Goal: Task Accomplishment & Management: Complete application form

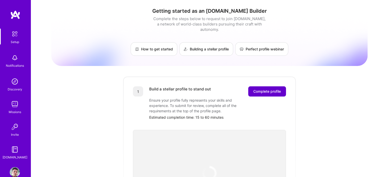
click at [272, 89] on span "Complete profile" at bounding box center [268, 91] width 28 height 5
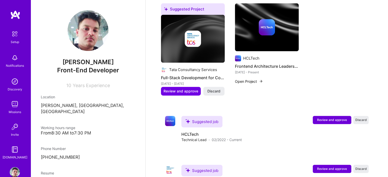
scroll to position [201, 0]
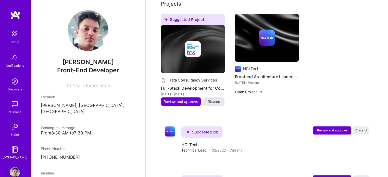
click at [219, 99] on span "Discard" at bounding box center [214, 101] width 13 height 5
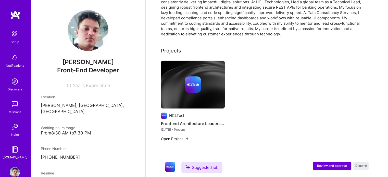
scroll to position [156, 0]
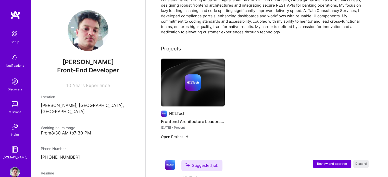
click at [195, 75] on img at bounding box center [193, 83] width 16 height 16
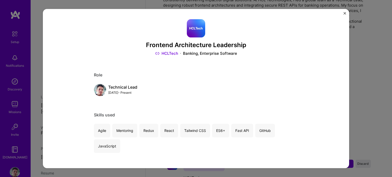
click at [344, 13] on img "Close" at bounding box center [345, 13] width 3 height 3
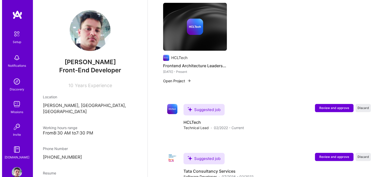
scroll to position [227, 0]
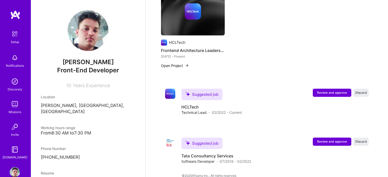
click at [174, 63] on button "Open Project" at bounding box center [175, 65] width 28 height 5
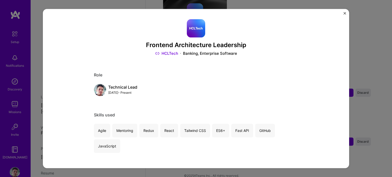
click at [184, 27] on div at bounding box center [196, 28] width 204 height 18
click at [345, 14] on img "Close" at bounding box center [345, 13] width 3 height 3
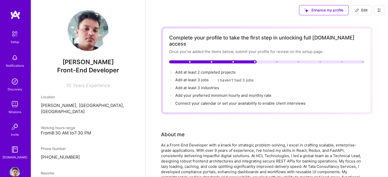
click at [352, 9] on button "Edit" at bounding box center [361, 10] width 21 height 10
select select "IN"
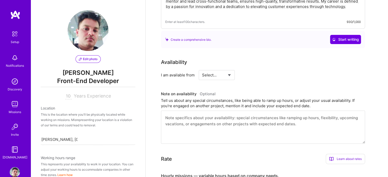
scroll to position [203, 0]
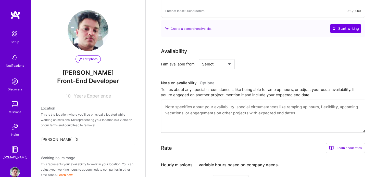
click at [218, 58] on select "Select... Right Now Future Date Not Available" at bounding box center [216, 64] width 29 height 13
select select "Right Now"
click at [202, 58] on select "Select... Right Now Future Date Not Available" at bounding box center [216, 64] width 29 height 13
click at [258, 59] on input at bounding box center [263, 64] width 31 height 10
type input "40"
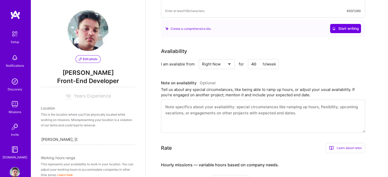
click at [307, 62] on div "Availability I am available from Select... Right Now Future Date Not Available …" at bounding box center [267, 90] width 212 height 86
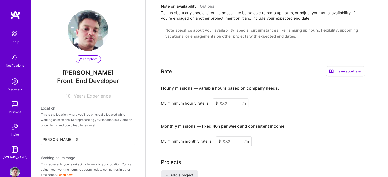
scroll to position [281, 0]
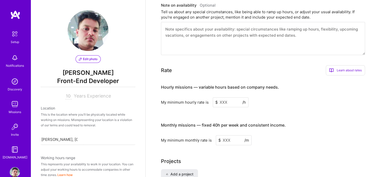
click at [225, 98] on input at bounding box center [231, 103] width 36 height 10
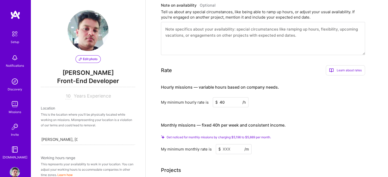
type input "40"
click at [228, 144] on input at bounding box center [234, 149] width 36 height 10
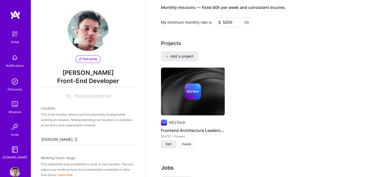
scroll to position [392, 0]
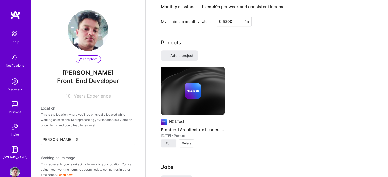
type input "5200"
click at [182, 141] on span "Delete" at bounding box center [186, 143] width 9 height 5
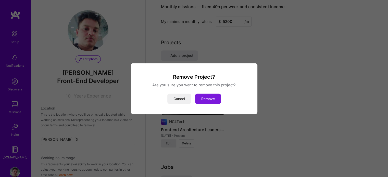
click at [204, 99] on button "Remove" at bounding box center [208, 99] width 26 height 10
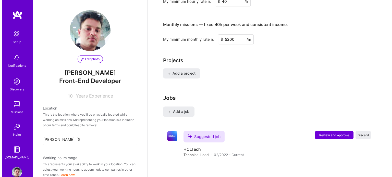
scroll to position [416, 0]
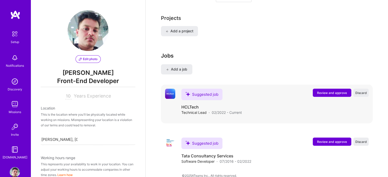
click at [331, 91] on span "Review and approve" at bounding box center [332, 93] width 30 height 4
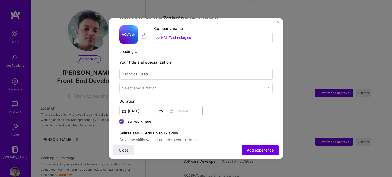
scroll to position [50, 0]
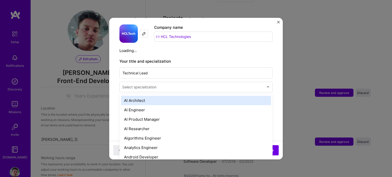
click at [259, 85] on input "text" at bounding box center [193, 87] width 143 height 5
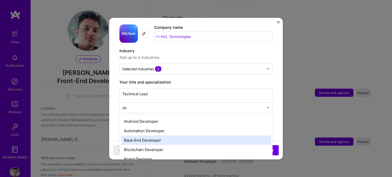
type input "d"
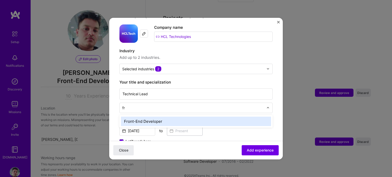
type input "fro"
click at [148, 117] on div "Front-End Developer" at bounding box center [196, 121] width 150 height 9
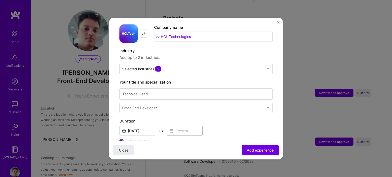
click at [148, 118] on label "Duration" at bounding box center [195, 121] width 153 height 6
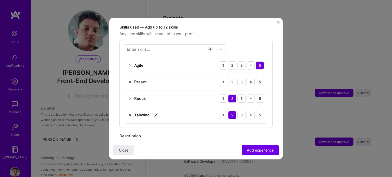
scroll to position [179, 0]
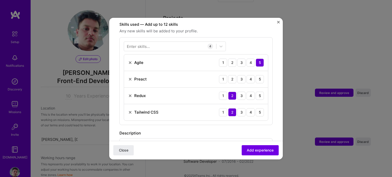
click at [131, 77] on img at bounding box center [130, 79] width 4 height 4
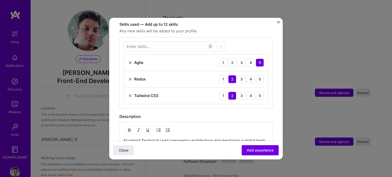
scroll to position [136, 0]
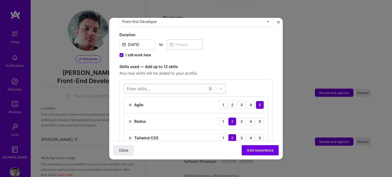
click at [167, 85] on div at bounding box center [170, 89] width 92 height 8
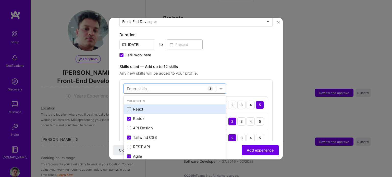
click at [128, 107] on span at bounding box center [129, 109] width 4 height 4
click at [0, 0] on input "checkbox" at bounding box center [0, 0] width 0 height 0
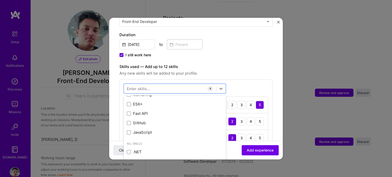
scroll to position [60, 0]
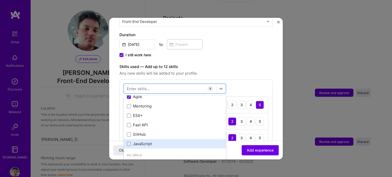
click at [131, 141] on div "JavaScript" at bounding box center [175, 143] width 96 height 5
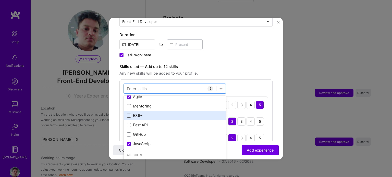
click at [129, 114] on span at bounding box center [129, 116] width 4 height 4
click at [0, 0] on input "checkbox" at bounding box center [0, 0] width 0 height 0
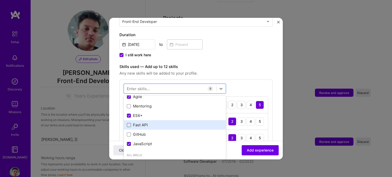
click at [130, 123] on span at bounding box center [129, 125] width 4 height 4
click at [0, 0] on input "checkbox" at bounding box center [0, 0] width 0 height 0
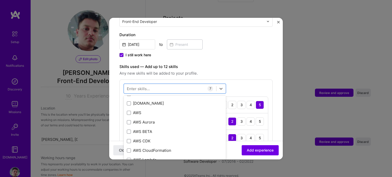
scroll to position [188, 0]
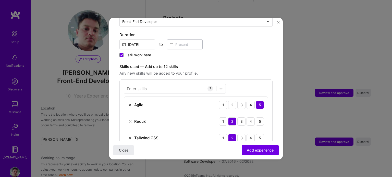
click at [237, 64] on label "Skills used — Add up to 12 skills" at bounding box center [195, 67] width 153 height 6
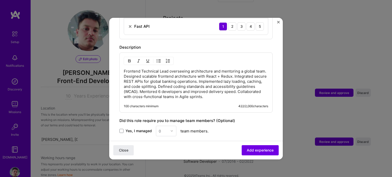
scroll to position [316, 0]
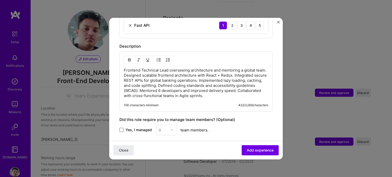
click at [123, 128] on span at bounding box center [121, 130] width 4 height 4
click at [0, 0] on input "Yes, I managed" at bounding box center [0, 0] width 0 height 0
click at [173, 129] on img at bounding box center [171, 130] width 3 height 3
click at [162, 152] on div "5" at bounding box center [166, 156] width 17 height 9
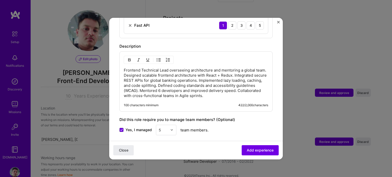
scroll to position [371, 0]
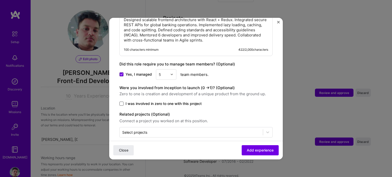
click at [122, 102] on span at bounding box center [121, 104] width 4 height 4
click at [0, 0] on input "I was involved in zero to one with this project" at bounding box center [0, 0] width 0 height 0
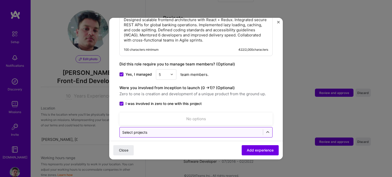
click at [131, 130] on div "Select projects" at bounding box center [134, 132] width 25 height 5
click at [150, 130] on input "text" at bounding box center [191, 132] width 138 height 5
type input "s"
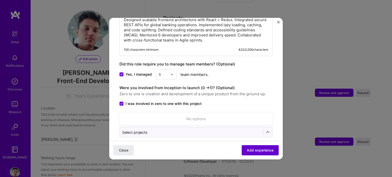
click at [247, 150] on span "Add experience" at bounding box center [260, 150] width 27 height 5
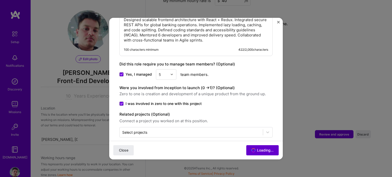
scroll to position [367, 0]
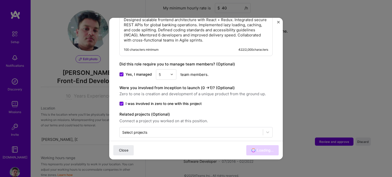
click at [278, 22] on img "Close" at bounding box center [278, 22] width 3 height 3
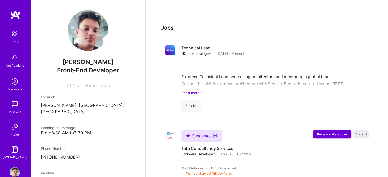
scroll to position [186, 0]
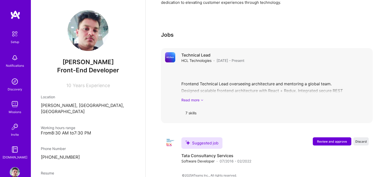
click at [190, 98] on link "Read more" at bounding box center [275, 100] width 187 height 5
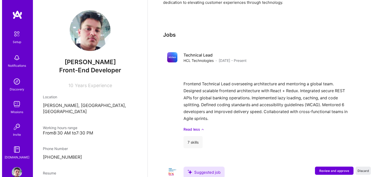
scroll to position [215, 0]
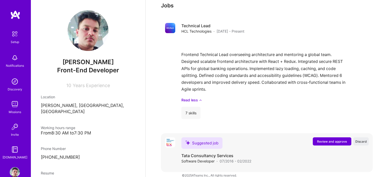
click at [332, 140] on span "Review and approve" at bounding box center [332, 142] width 30 height 4
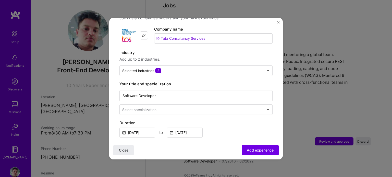
scroll to position [49, 0]
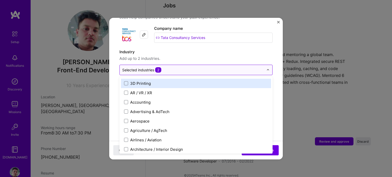
click at [267, 65] on div at bounding box center [270, 70] width 6 height 10
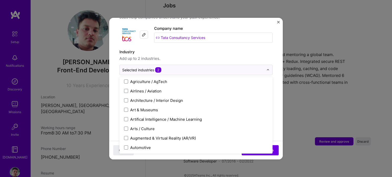
scroll to position [0, 0]
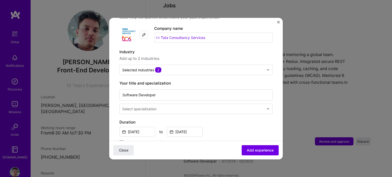
click at [250, 49] on label "Industry" at bounding box center [195, 52] width 153 height 6
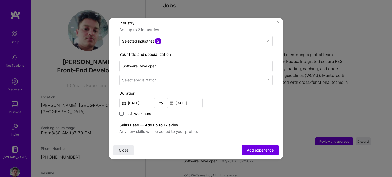
scroll to position [83, 0]
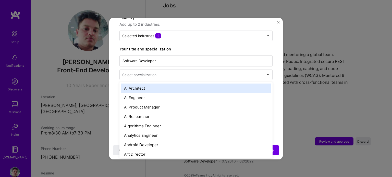
click at [250, 73] on div "Select specialization" at bounding box center [193, 75] width 147 height 10
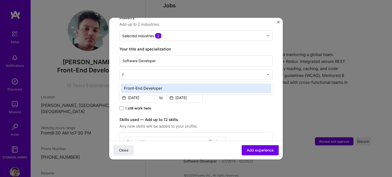
type input "fr"
click at [154, 84] on div "Front-End Developer" at bounding box center [196, 88] width 150 height 9
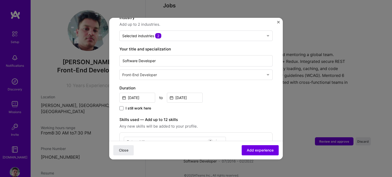
click at [154, 85] on label "Duration" at bounding box center [195, 88] width 153 height 6
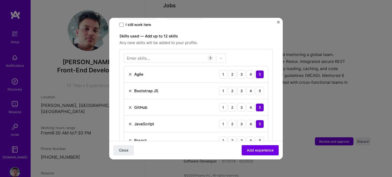
scroll to position [167, 0]
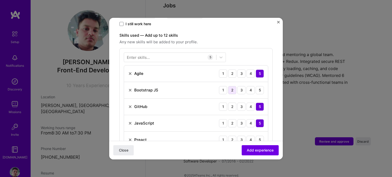
click at [229, 87] on div "2" at bounding box center [232, 90] width 8 height 8
click at [239, 86] on div "3" at bounding box center [241, 90] width 8 height 8
click at [248, 86] on div "4" at bounding box center [251, 90] width 8 height 8
click at [257, 86] on div "5" at bounding box center [260, 90] width 8 height 8
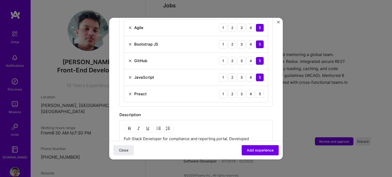
scroll to position [214, 0]
click at [129, 91] on img at bounding box center [130, 93] width 4 height 4
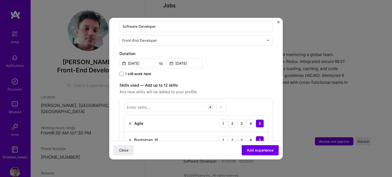
scroll to position [116, 0]
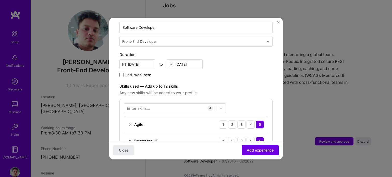
click at [143, 106] on div "Enter skills..." at bounding box center [138, 108] width 23 height 5
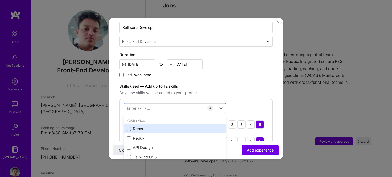
click at [129, 127] on span at bounding box center [129, 129] width 4 height 4
click at [0, 0] on input "checkbox" at bounding box center [0, 0] width 0 height 0
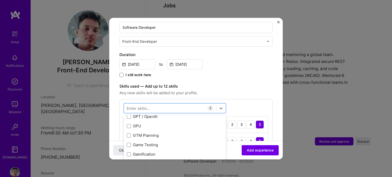
scroll to position [1431, 0]
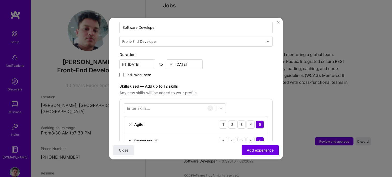
click at [238, 58] on div "Jul, 2016 to Feb, 2022" at bounding box center [195, 63] width 153 height 11
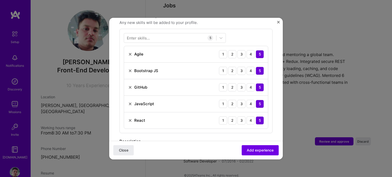
scroll to position [191, 0]
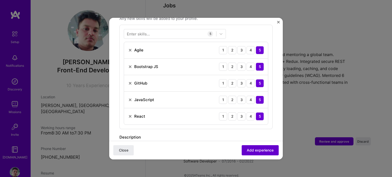
click at [251, 149] on span "Add experience" at bounding box center [260, 150] width 27 height 5
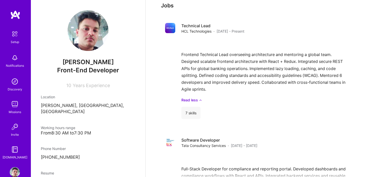
scroll to position [251, 0]
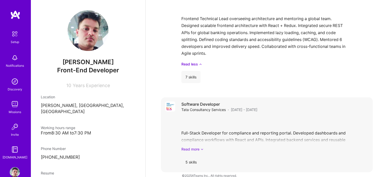
click at [189, 147] on link "Read more" at bounding box center [275, 149] width 187 height 5
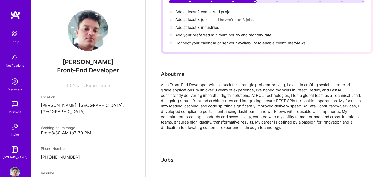
scroll to position [0, 0]
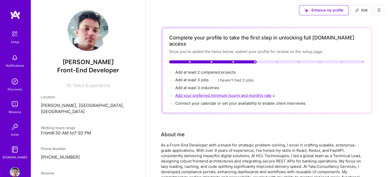
click at [220, 93] on span "Add your preferred minimum hourly and monthly rate →" at bounding box center [225, 95] width 101 height 5
select select "IN"
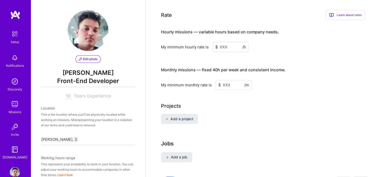
scroll to position [339, 0]
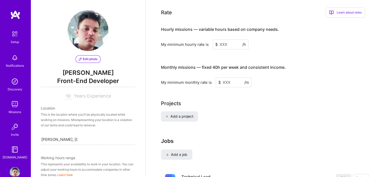
click at [226, 40] on input at bounding box center [231, 45] width 36 height 10
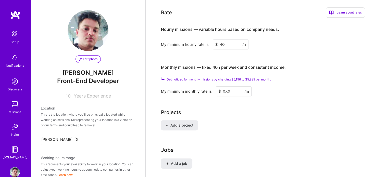
type input "40"
click at [226, 87] on input at bounding box center [234, 92] width 36 height 10
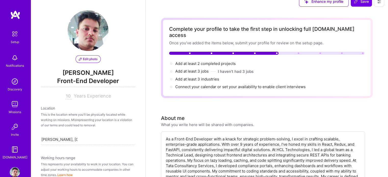
scroll to position [10, 0]
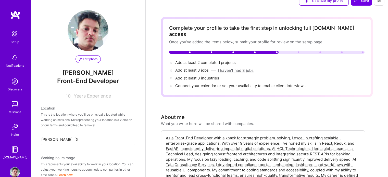
type input "5200"
click at [226, 68] on button "I haven't had 3 jobs" at bounding box center [236, 70] width 36 height 5
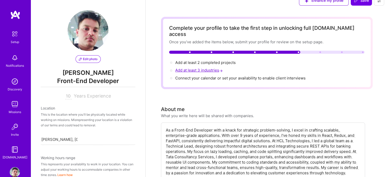
click at [198, 68] on span "Add at least 3 industries →" at bounding box center [199, 70] width 49 height 5
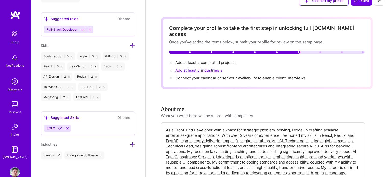
scroll to position [378, 0]
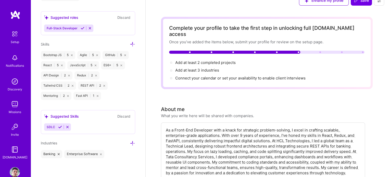
click at [130, 141] on icon at bounding box center [132, 143] width 5 height 5
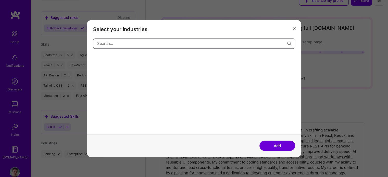
click at [121, 48] on input "modal" at bounding box center [192, 43] width 190 height 13
type input "t"
type input "Insurance"
click at [110, 62] on div "Insurance & InsurTech" at bounding box center [113, 59] width 41 height 8
click at [270, 144] on button "Add" at bounding box center [278, 146] width 36 height 10
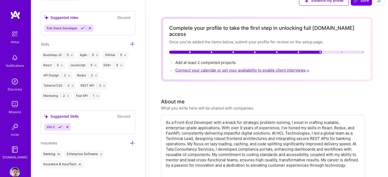
click at [232, 68] on span "Connect your calendar or set your availability to enable client interviews →" at bounding box center [242, 70] width 135 height 5
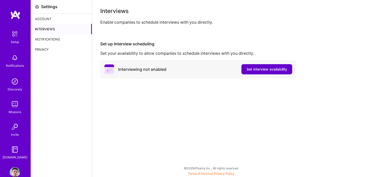
click at [257, 70] on span "Set interview availability" at bounding box center [267, 69] width 41 height 5
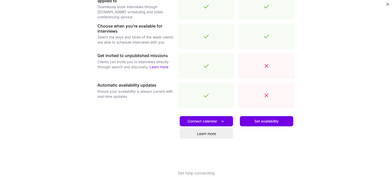
scroll to position [171, 0]
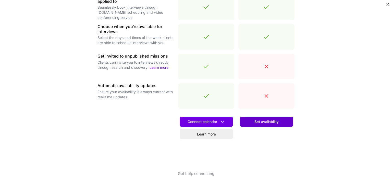
click at [268, 126] on button "Set availability" at bounding box center [266, 122] width 53 height 10
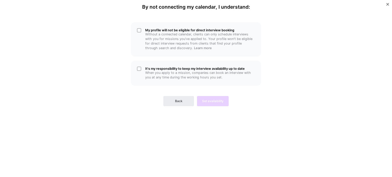
scroll to position [0, 0]
click at [139, 72] on div "It's my responsibility to keep my interview availability up to date When you ap…" at bounding box center [196, 73] width 130 height 25
click at [211, 105] on div "Back Set availability" at bounding box center [196, 97] width 130 height 18
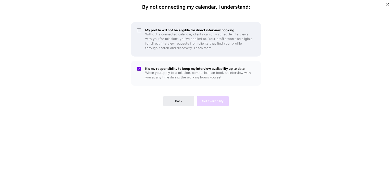
click at [139, 27] on div "My profile will not be eligible for direct interview booking Without a connecte…" at bounding box center [196, 39] width 130 height 34
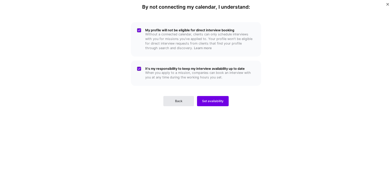
click at [175, 104] on button "Back" at bounding box center [178, 101] width 31 height 10
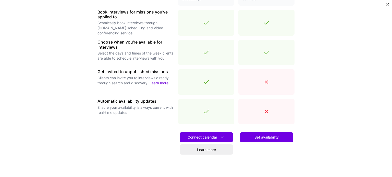
scroll to position [165, 0]
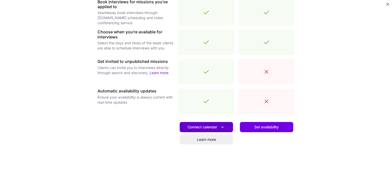
click at [211, 130] on span "Connect calendar" at bounding box center [207, 127] width 38 height 5
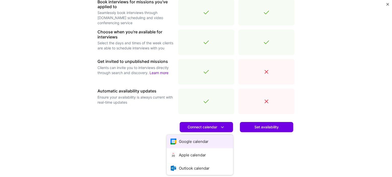
click at [206, 142] on button "Google calendar" at bounding box center [200, 142] width 66 height 14
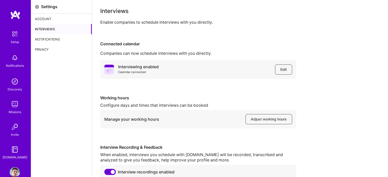
click at [40, 20] on div "Account" at bounding box center [61, 19] width 61 height 10
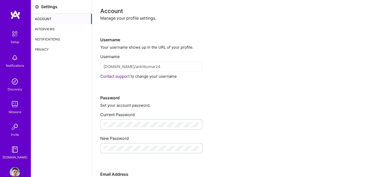
click at [9, 33] on img at bounding box center [14, 34] width 11 height 11
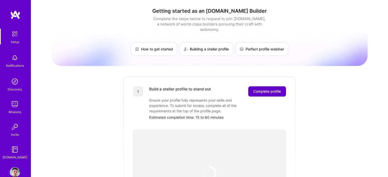
click at [271, 89] on span "Complete profile" at bounding box center [268, 91] width 28 height 5
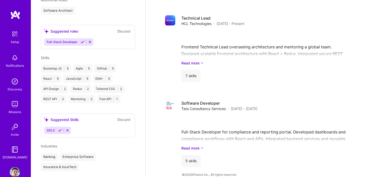
scroll to position [37, 0]
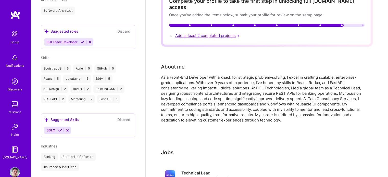
click at [225, 33] on span "Add at least 2 completed projects →" at bounding box center [207, 35] width 65 height 5
select select "IN"
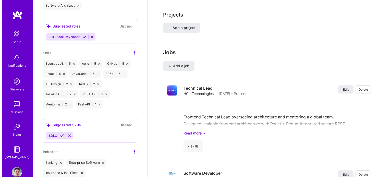
scroll to position [400, 0]
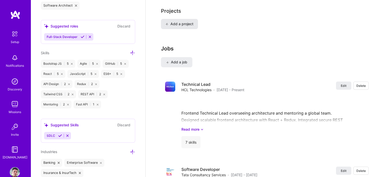
click at [182, 21] on span "Add a project" at bounding box center [180, 23] width 28 height 5
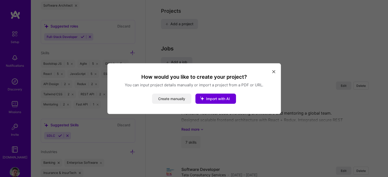
click at [172, 101] on button "Create manually" at bounding box center [171, 99] width 39 height 10
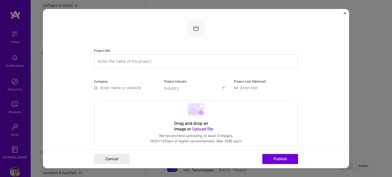
click at [141, 63] on input "text" at bounding box center [196, 61] width 204 height 14
click at [252, 88] on input at bounding box center [266, 87] width 64 height 5
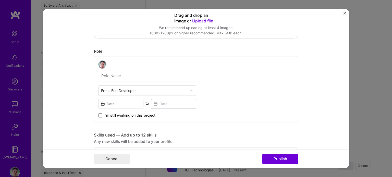
scroll to position [113, 0]
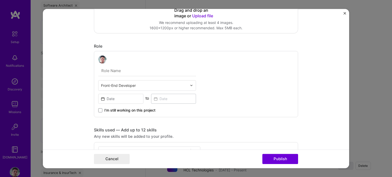
drag, startPoint x: 351, startPoint y: 87, endPoint x: 352, endPoint y: 99, distance: 11.5
click at [352, 99] on div "Project title Company Project industry Industry Project Link (Optional) Drag an…" at bounding box center [196, 88] width 392 height 177
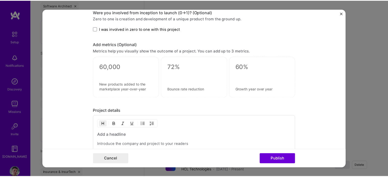
scroll to position [0, 0]
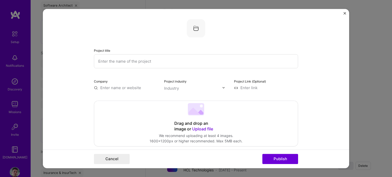
click at [344, 14] on img "Close" at bounding box center [345, 13] width 3 height 3
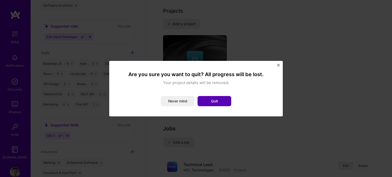
click at [212, 101] on button "Quit" at bounding box center [215, 101] width 34 height 10
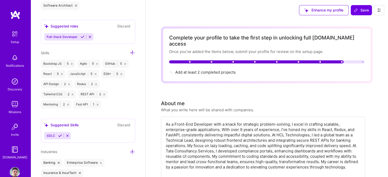
click at [13, 58] on img at bounding box center [15, 58] width 10 height 10
click at [13, 82] on img at bounding box center [15, 82] width 10 height 10
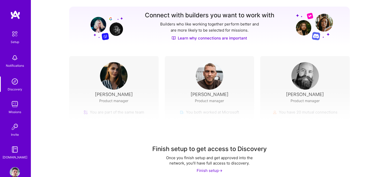
scroll to position [66, 0]
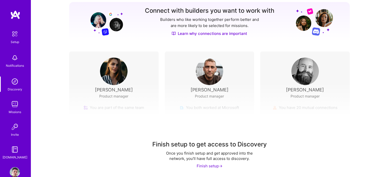
click at [15, 108] on img at bounding box center [15, 104] width 10 height 10
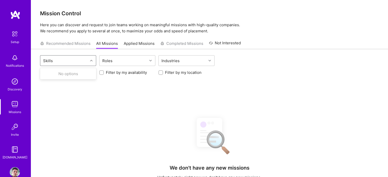
click at [66, 64] on div "Skills" at bounding box center [64, 61] width 48 height 10
click at [91, 61] on icon at bounding box center [91, 60] width 3 height 3
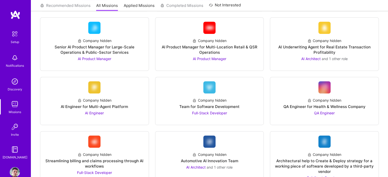
scroll to position [239, 0]
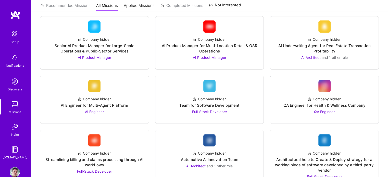
click at [12, 128] on img at bounding box center [15, 127] width 10 height 10
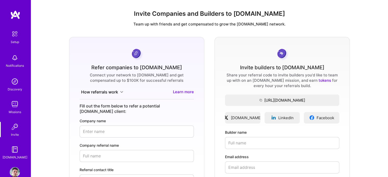
click at [10, 149] on img at bounding box center [15, 150] width 10 height 10
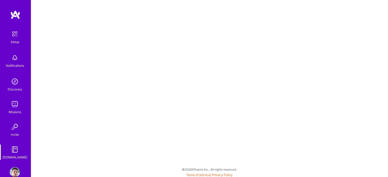
click at [11, 37] on img at bounding box center [14, 34] width 11 height 11
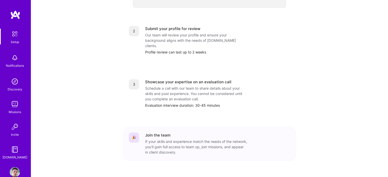
scroll to position [210, 0]
